Goal: Navigation & Orientation: Find specific page/section

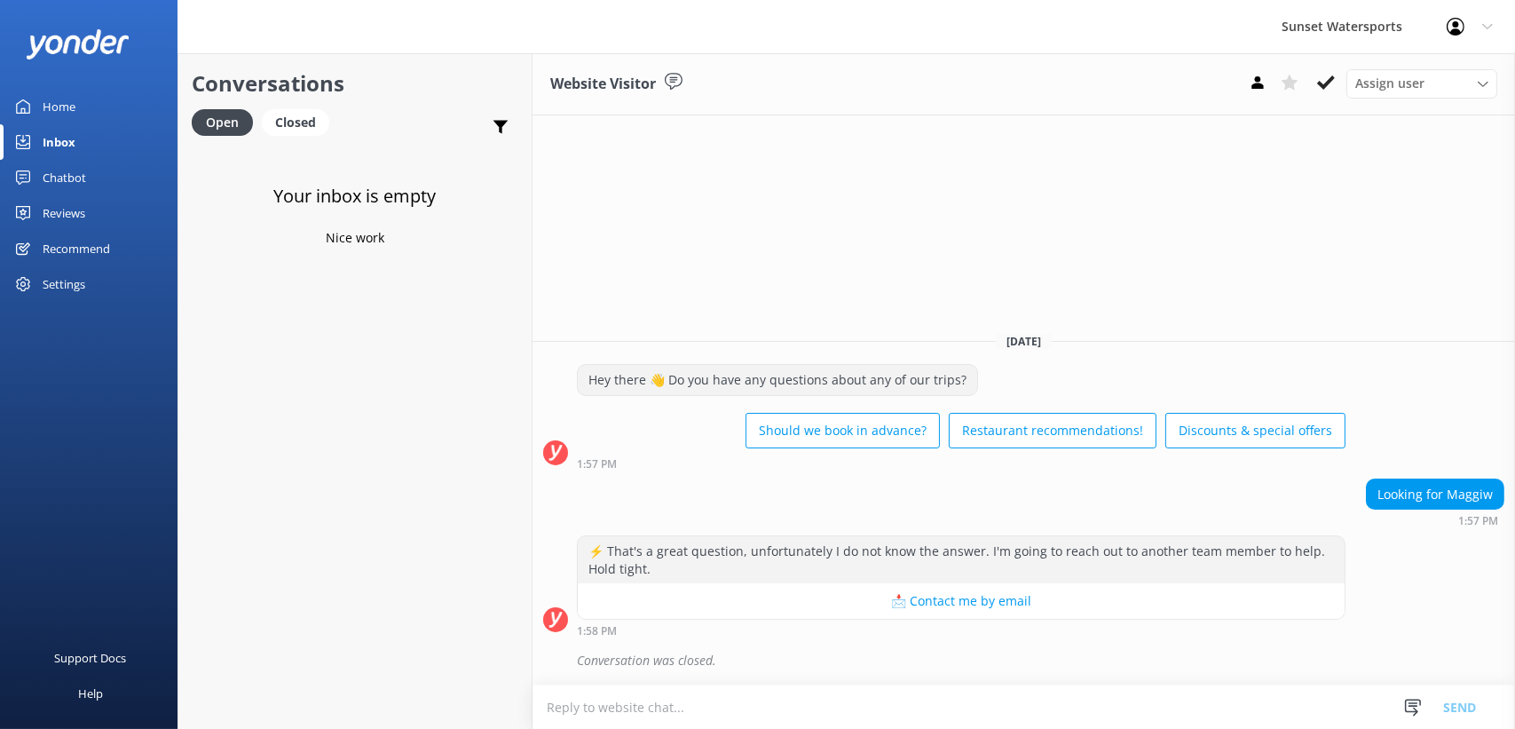
click at [50, 115] on div "Home" at bounding box center [59, 107] width 33 height 36
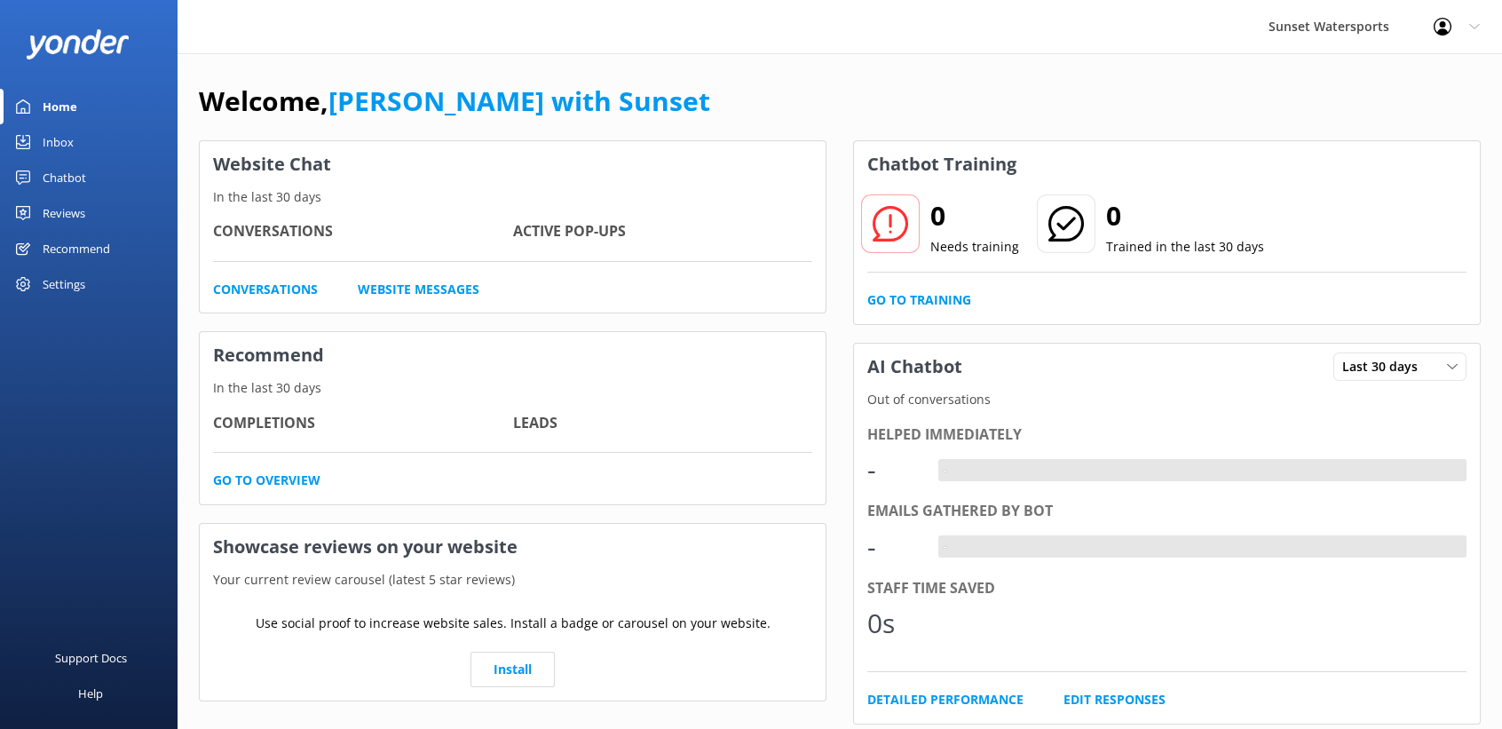
click at [57, 147] on div "Inbox" at bounding box center [58, 142] width 31 height 36
